Goal: Task Accomplishment & Management: Manage account settings

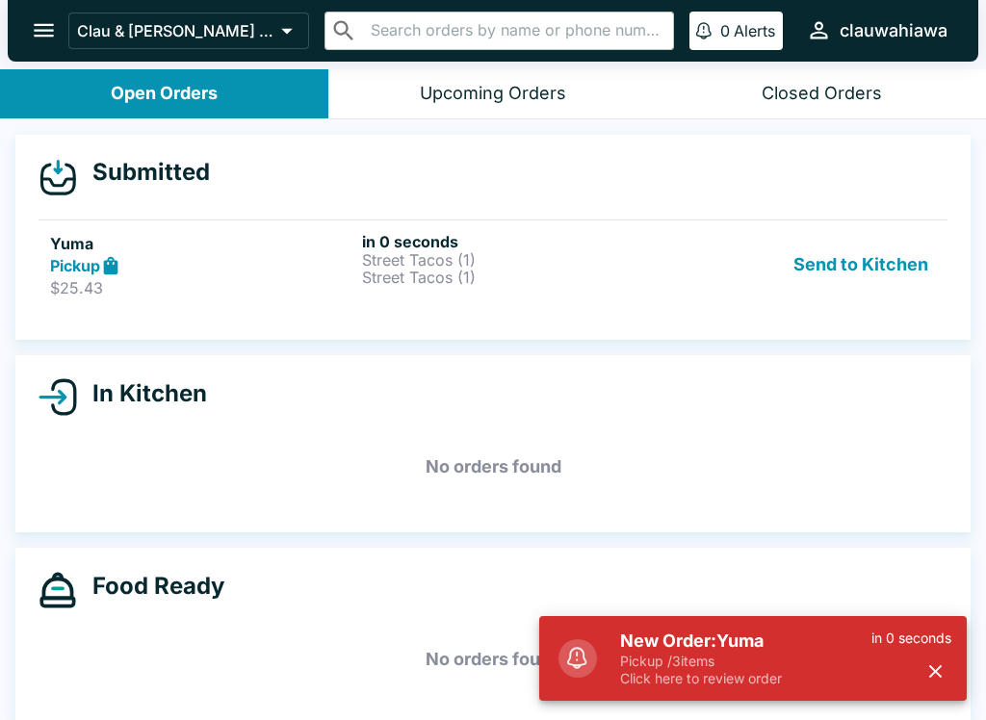
scroll to position [17, 0]
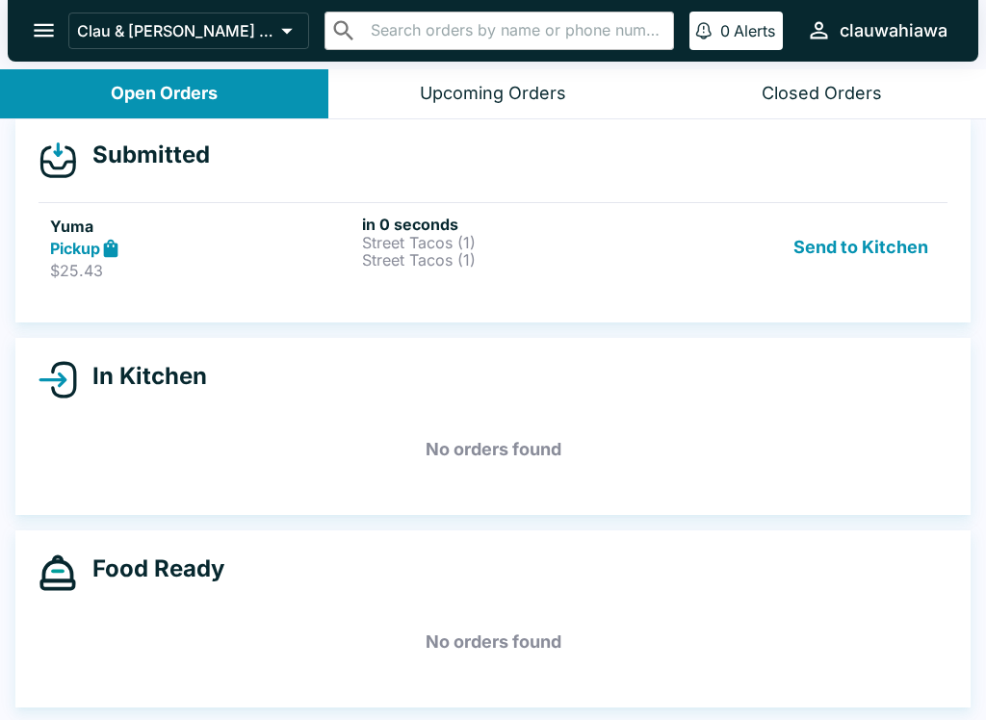
click at [868, 304] on div "Submitted Yuma Pickup $25.43 in 0 seconds Street Tacos (1) Street Tacos (1) Sen…" at bounding box center [492, 220] width 955 height 206
click at [889, 252] on button "Send to Kitchen" at bounding box center [860, 248] width 150 height 66
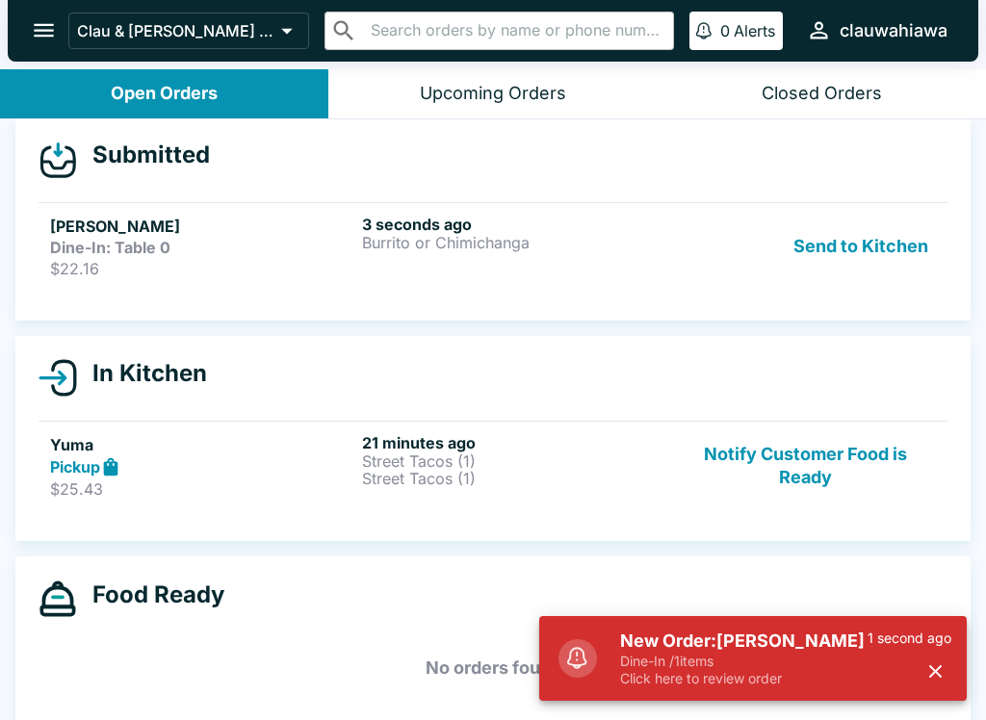
click at [841, 217] on button "Send to Kitchen" at bounding box center [860, 247] width 150 height 64
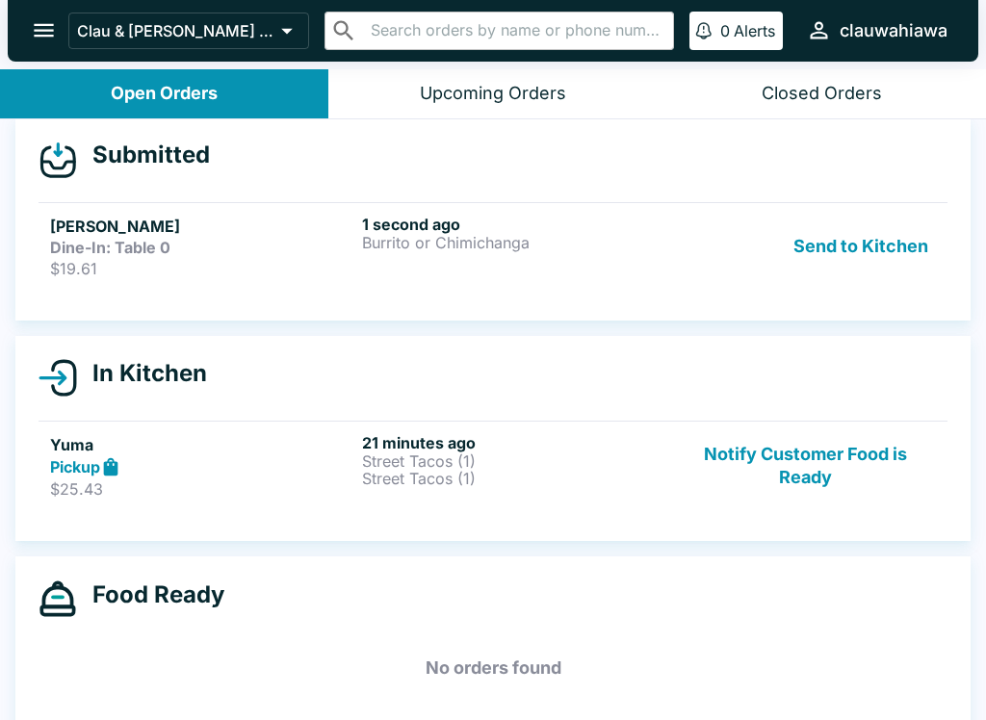
click at [888, 226] on button "Send to Kitchen" at bounding box center [860, 247] width 150 height 64
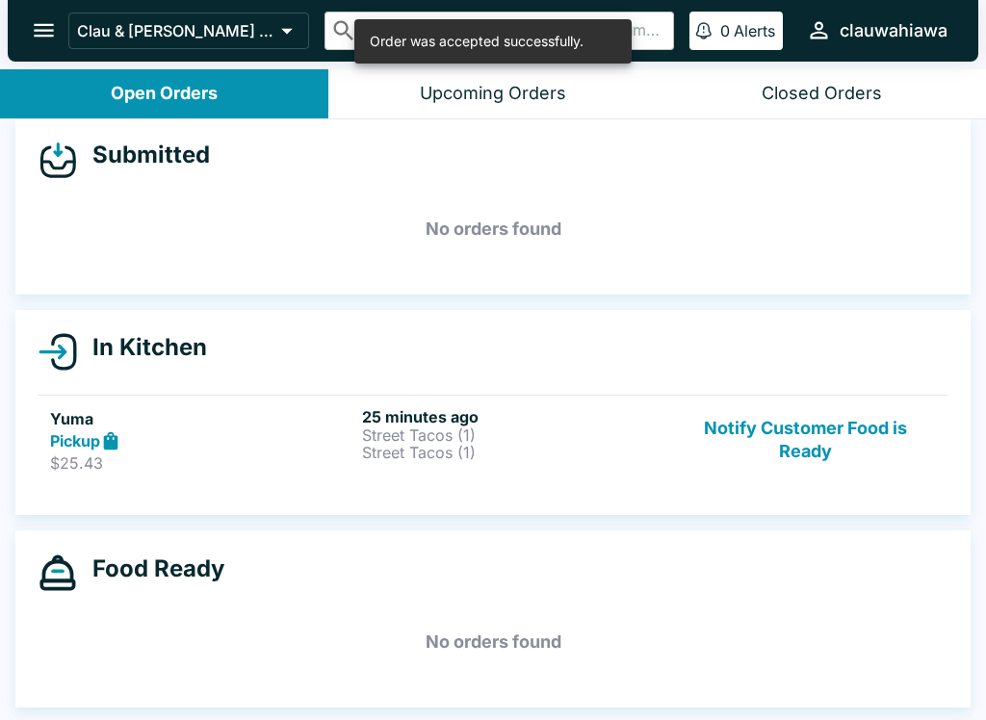
click at [447, 469] on div "25 minutes ago Street Tacos (1) Street Tacos (1)" at bounding box center [514, 440] width 304 height 66
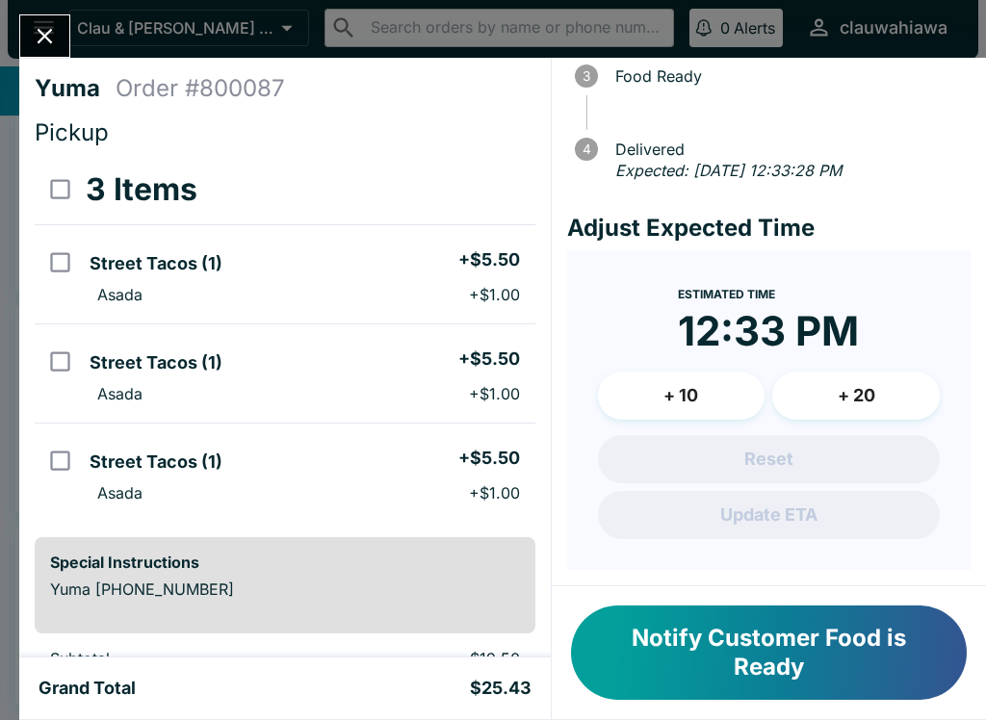
scroll to position [219, 0]
click at [725, 389] on button "+ 10" at bounding box center [681, 396] width 167 height 48
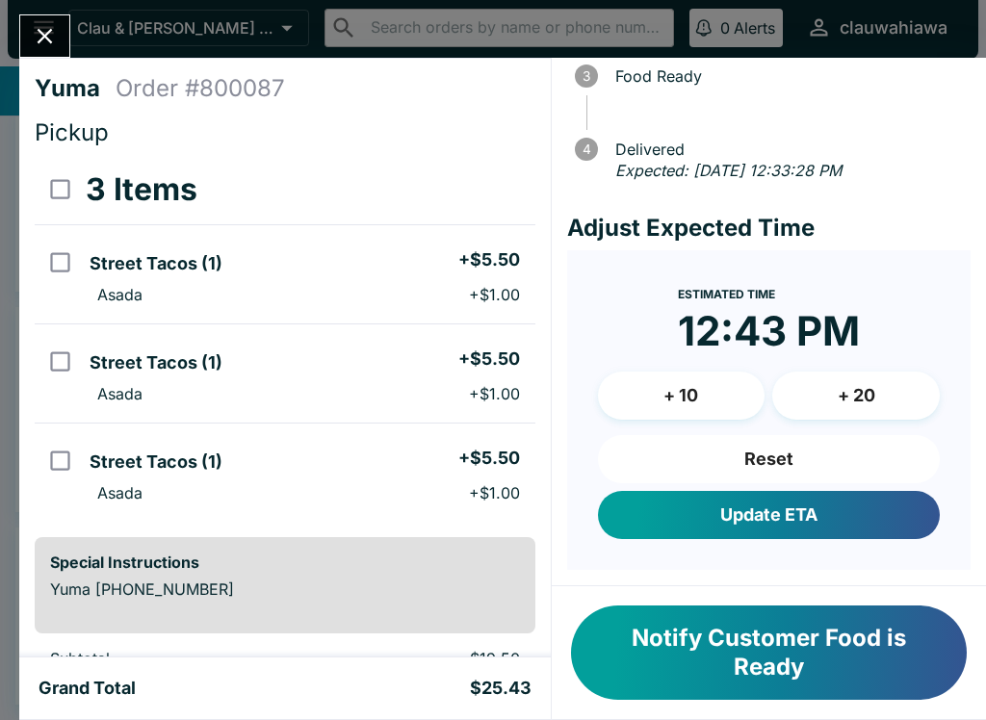
click at [787, 508] on button "Update ETA" at bounding box center [769, 515] width 342 height 48
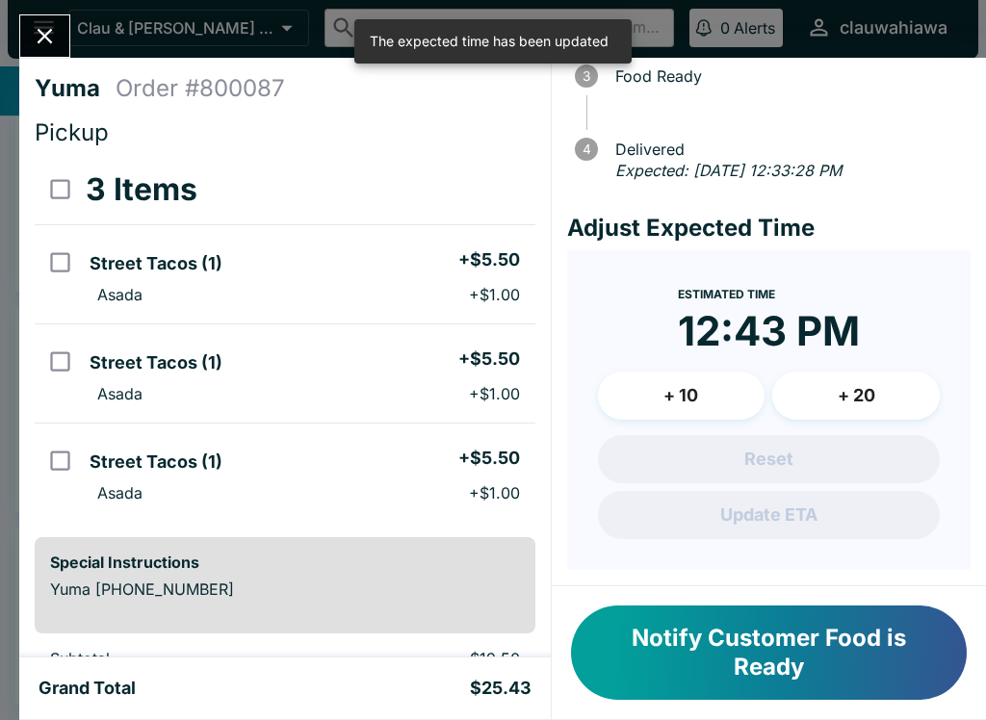
click at [38, 43] on icon "Close" at bounding box center [45, 36] width 26 height 26
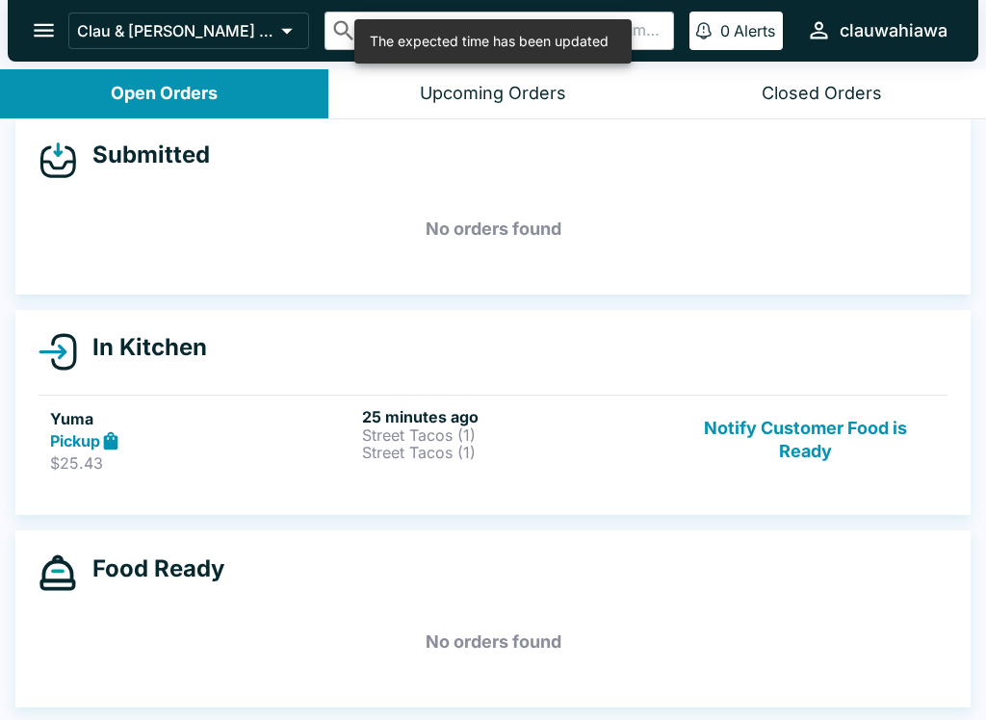
click at [547, 78] on button "Upcoming Orders" at bounding box center [492, 93] width 328 height 49
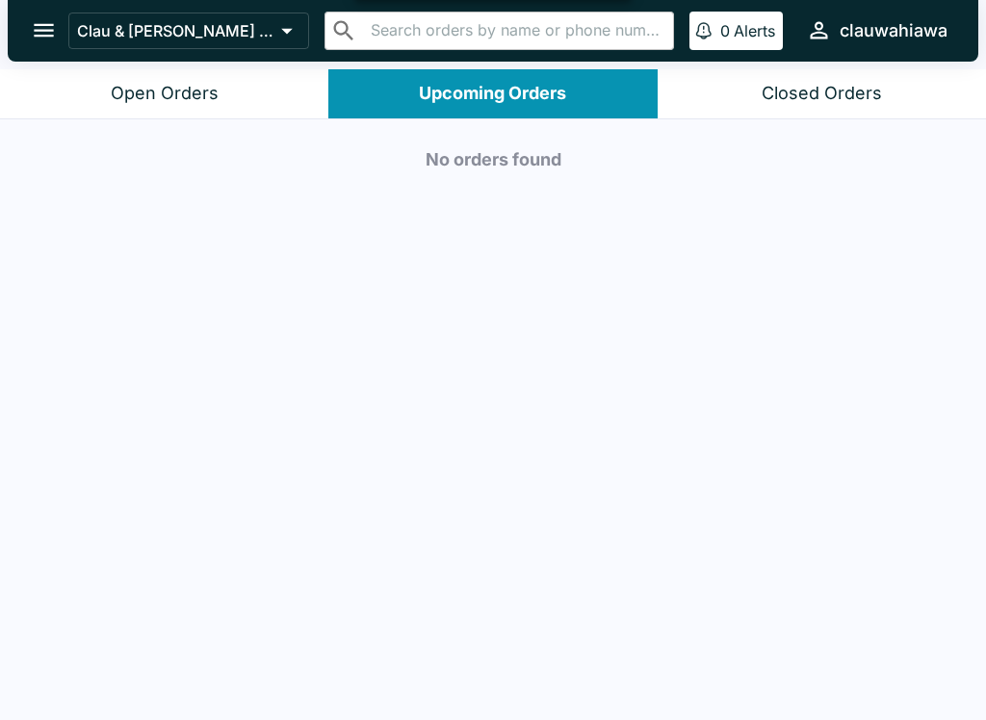
click at [266, 83] on button "Open Orders" at bounding box center [164, 93] width 328 height 49
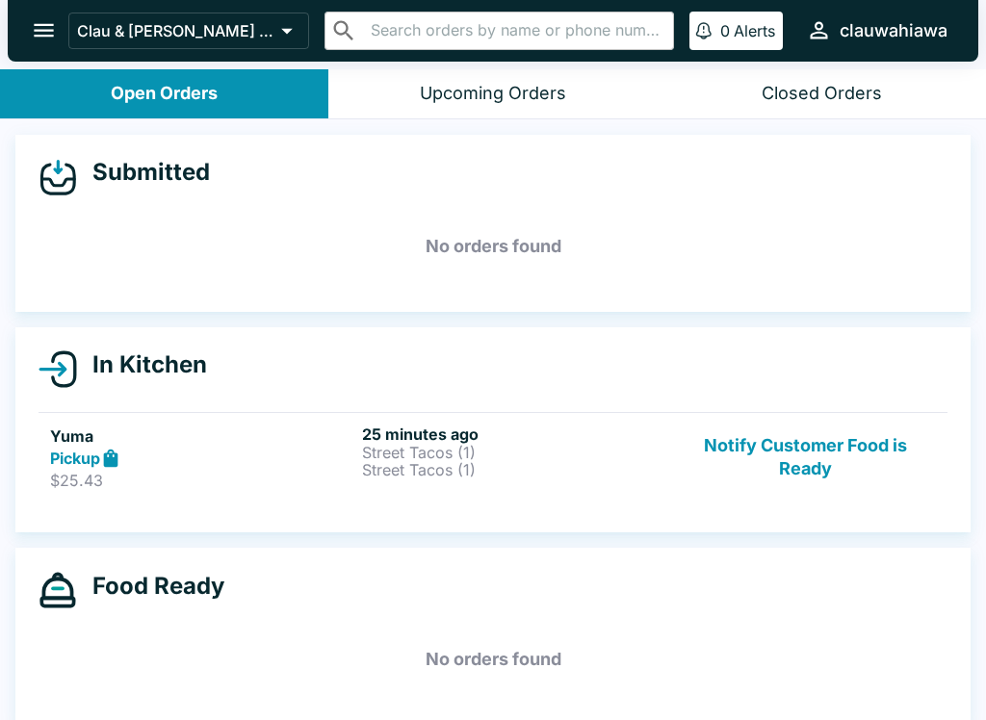
click at [446, 444] on p "Street Tacos (1)" at bounding box center [514, 452] width 304 height 17
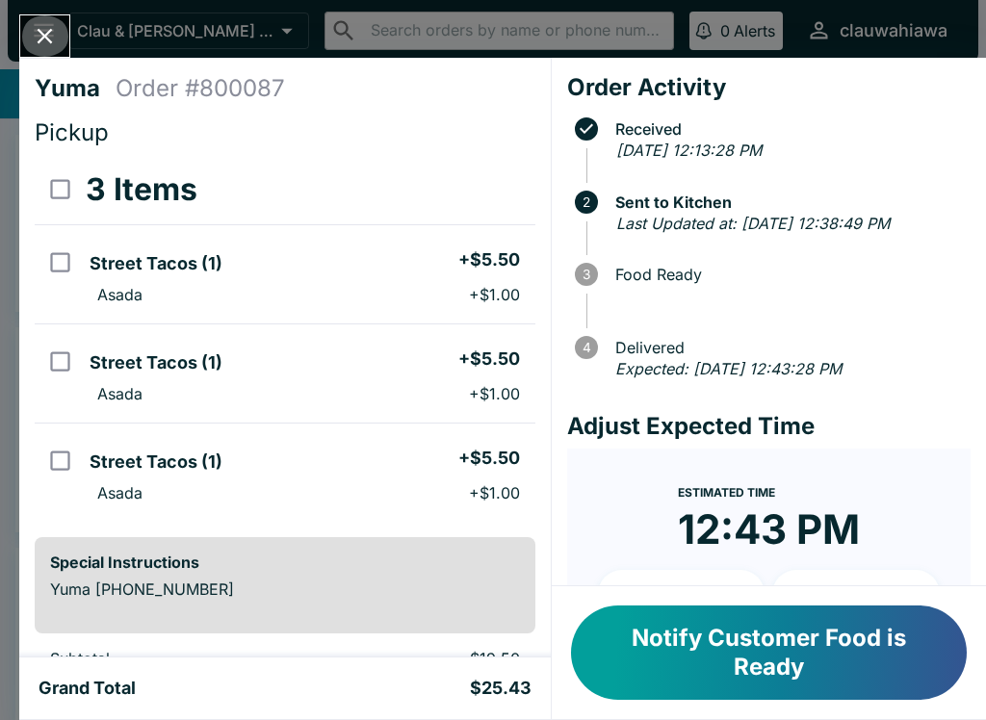
click at [62, 35] on button "Close" at bounding box center [44, 35] width 49 height 41
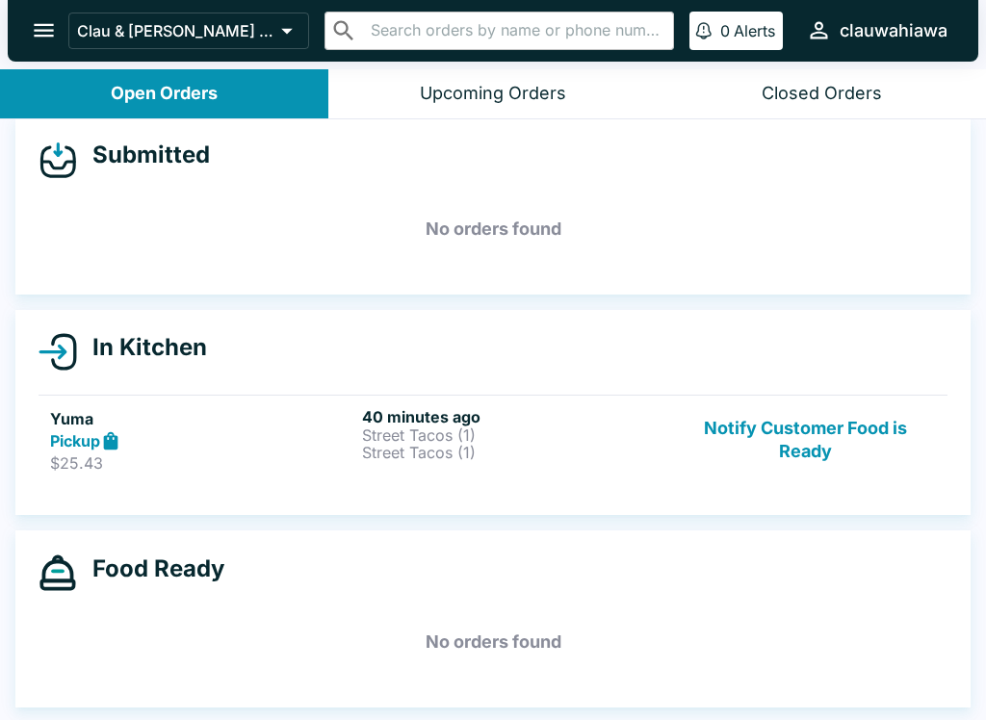
scroll to position [38, 0]
click at [475, 70] on button "Upcoming Orders" at bounding box center [492, 93] width 328 height 49
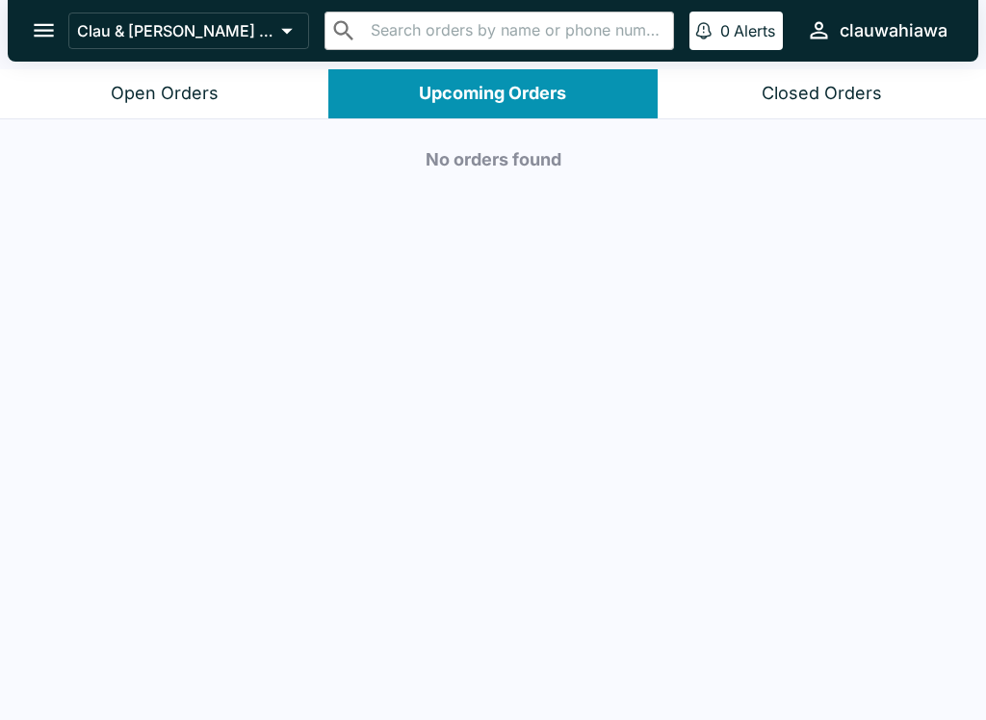
click at [909, 91] on button "Closed Orders" at bounding box center [821, 93] width 328 height 49
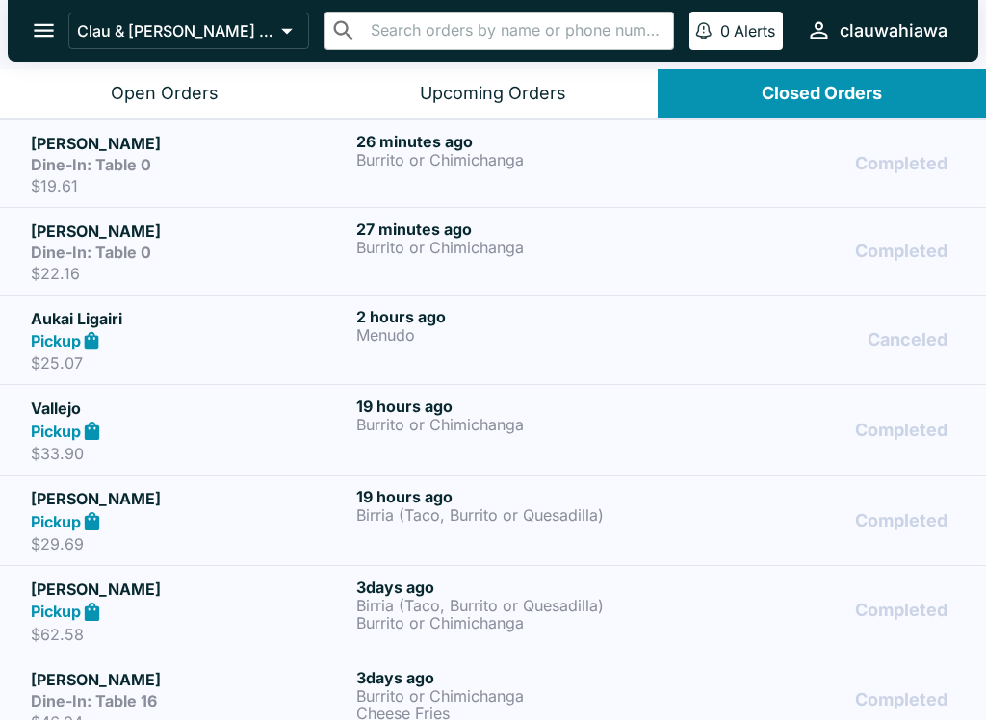
click at [508, 243] on p "Burrito or Chimichanga" at bounding box center [515, 247] width 318 height 17
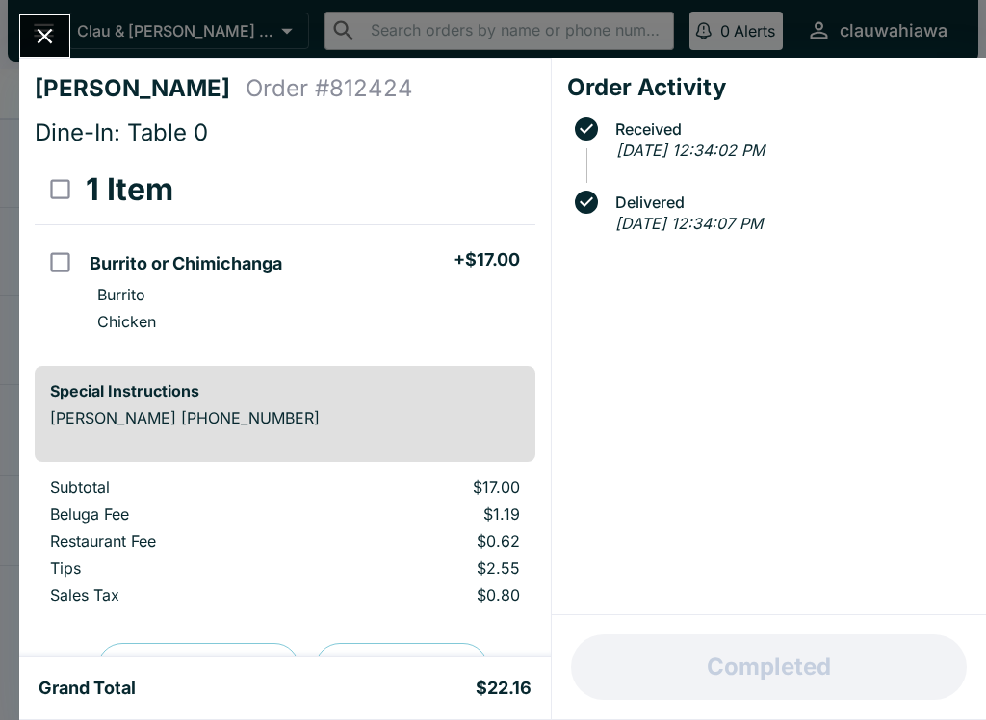
click at [50, 244] on input "orders table" at bounding box center [59, 262] width 43 height 43
checkbox input "true"
click at [40, 76] on h4 "[PERSON_NAME]" at bounding box center [140, 88] width 211 height 29
click at [53, 40] on icon "Close" at bounding box center [45, 36] width 26 height 26
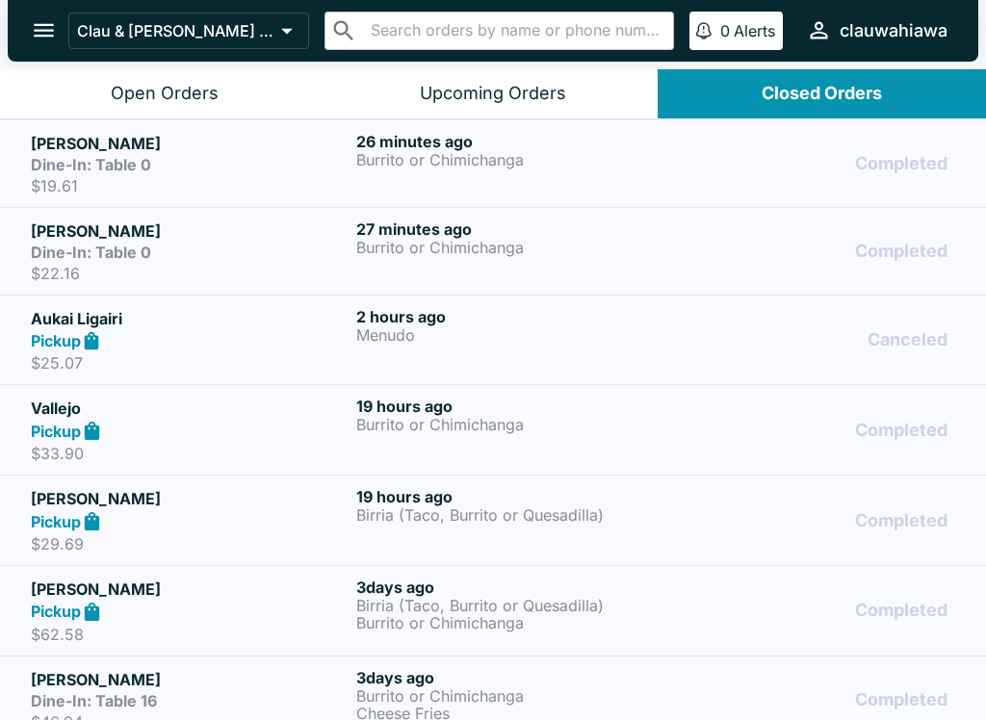
click at [286, 167] on div "Dine-In: Table 0" at bounding box center [190, 164] width 318 height 19
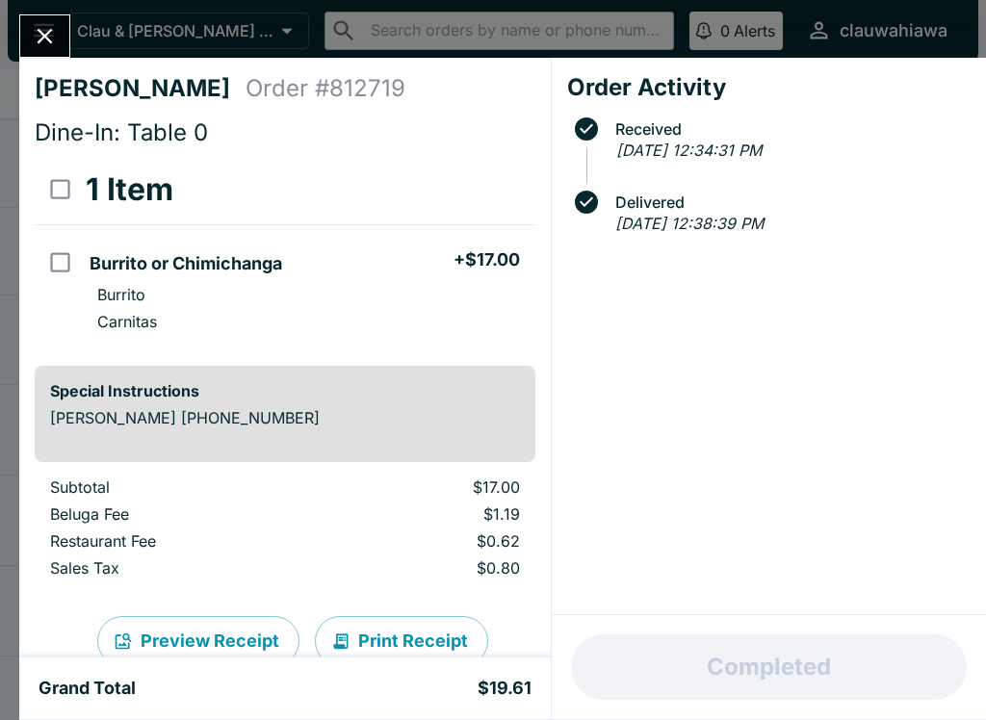
click at [45, 54] on button "Close" at bounding box center [44, 35] width 49 height 41
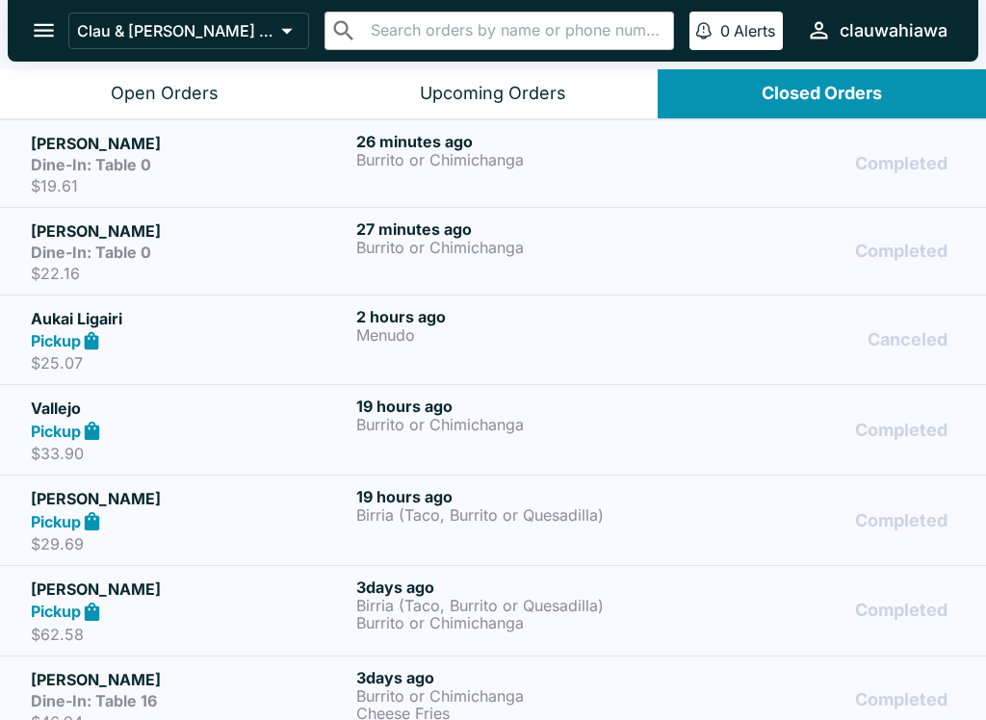
click at [231, 103] on button "Open Orders" at bounding box center [164, 93] width 328 height 49
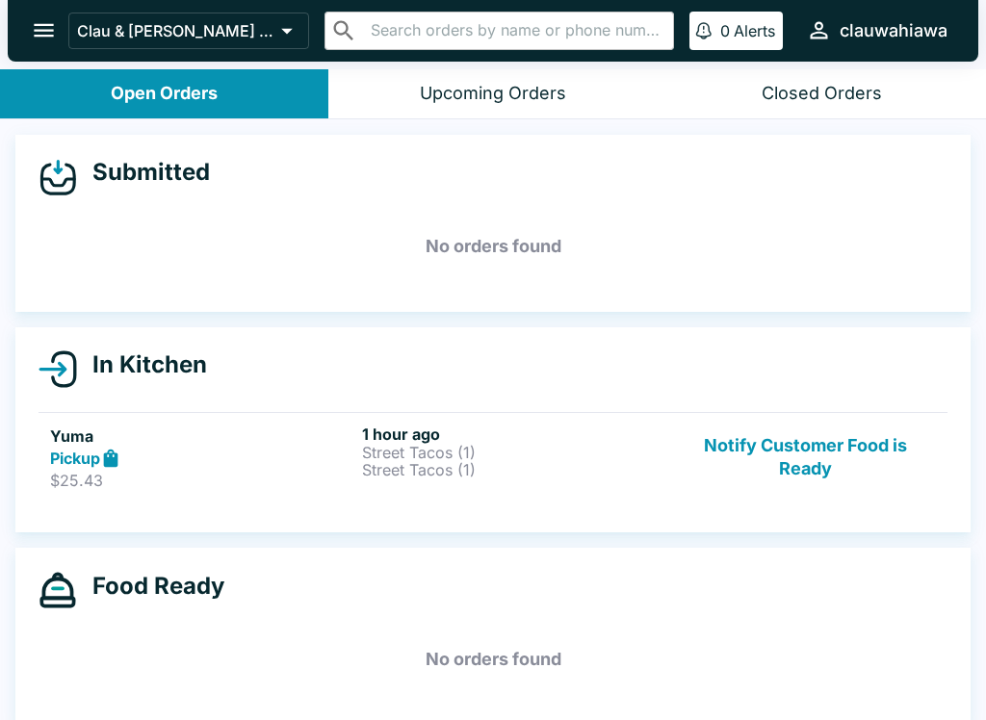
click at [916, 104] on button "Closed Orders" at bounding box center [821, 93] width 328 height 49
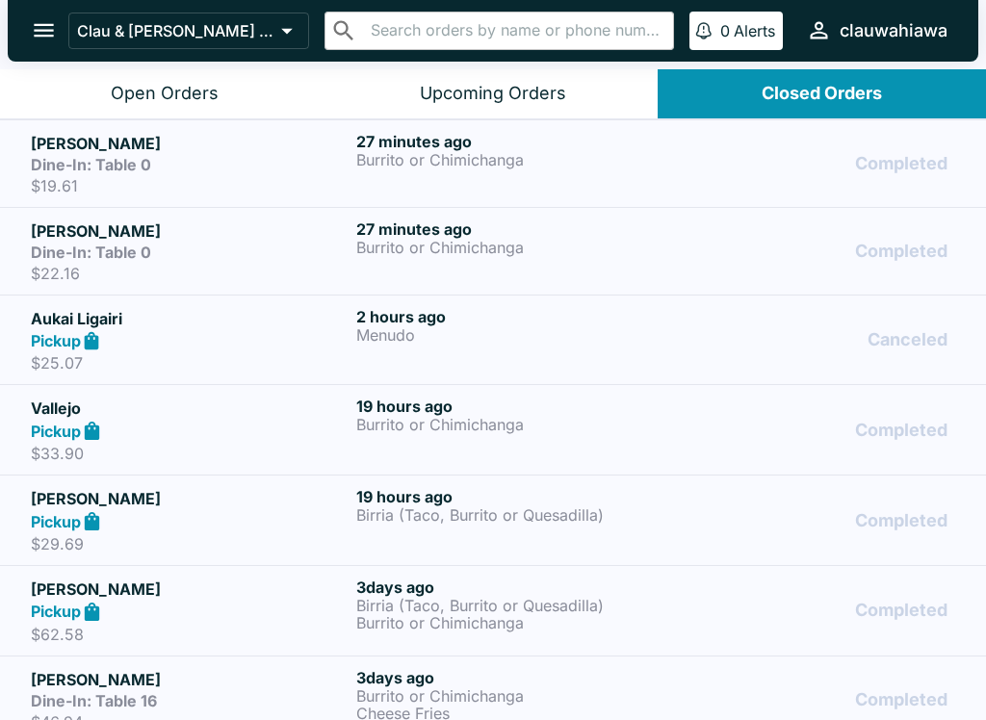
click at [233, 87] on button "Open Orders" at bounding box center [164, 93] width 328 height 49
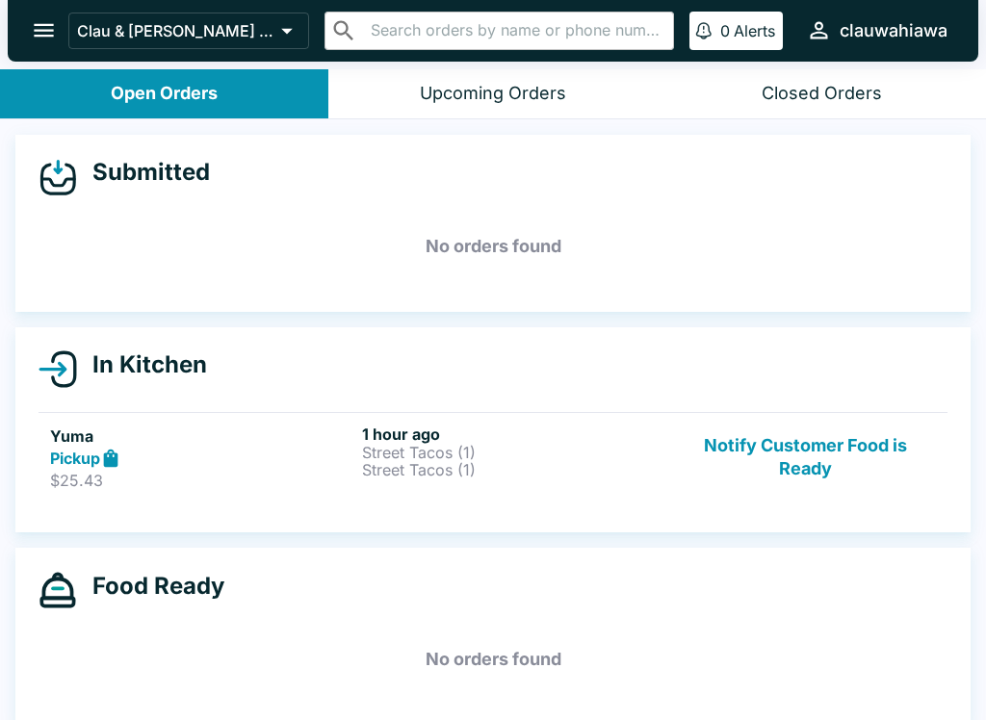
click at [894, 463] on button "Notify Customer Food is Ready" at bounding box center [805, 457] width 261 height 66
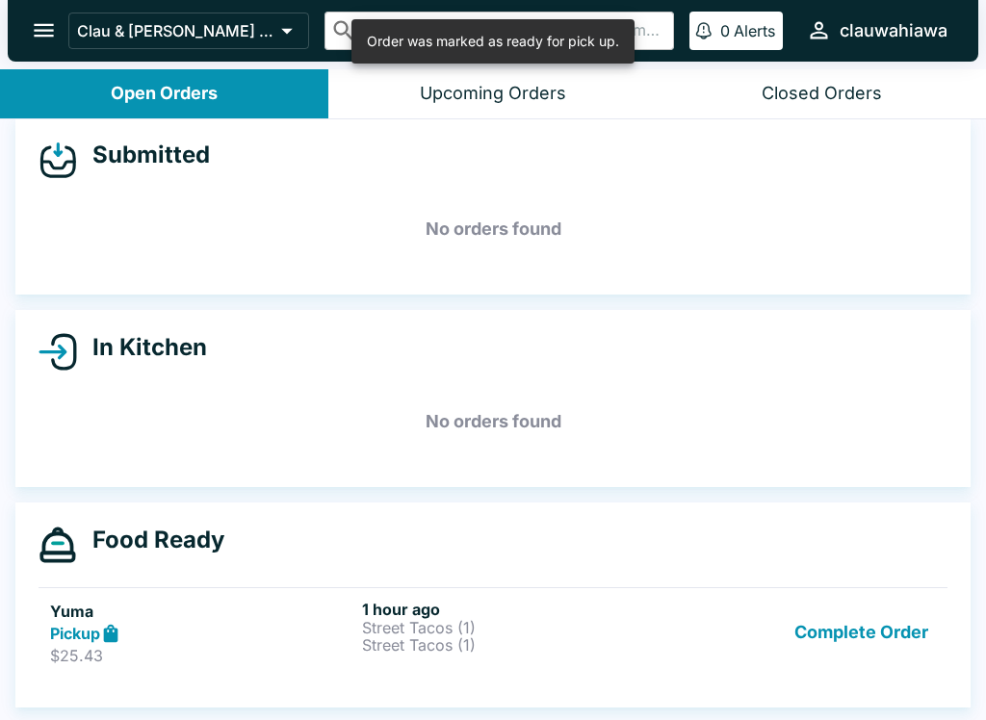
scroll to position [17, 0]
click at [895, 653] on button "Complete Order" at bounding box center [860, 633] width 149 height 66
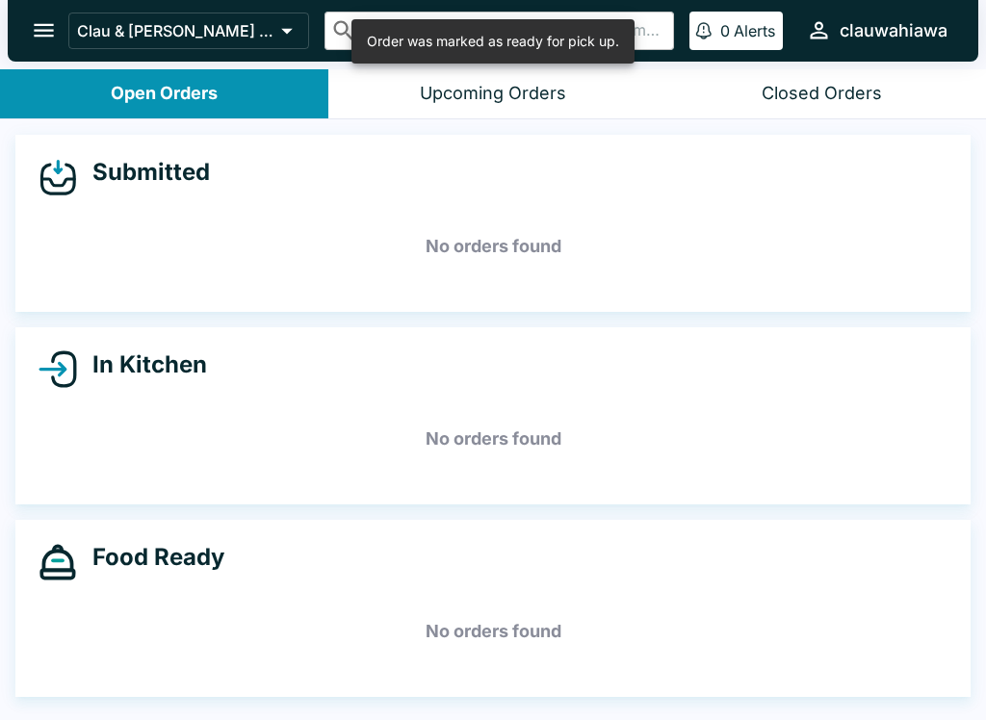
scroll to position [0, 0]
